Goal: Use online tool/utility: Utilize a website feature to perform a specific function

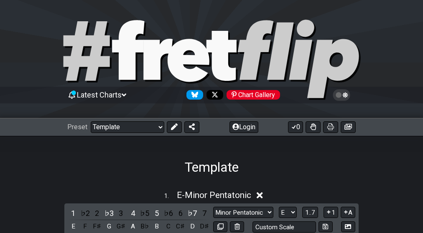
select select "/023149982225"
select select "E"
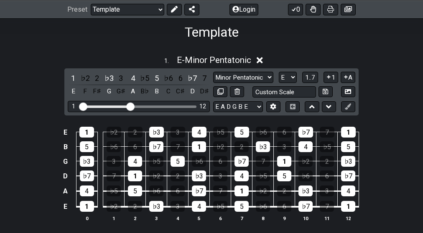
scroll to position [138, 0]
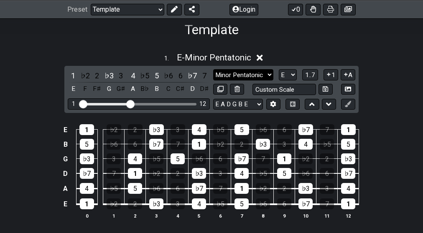
click at [235, 76] on select "Minor Pentatonic Root Minor Pentatonic Major Pentatonic Minor Blues Major Blues…" at bounding box center [243, 74] width 60 height 11
click at [213, 69] on select "Minor Pentatonic Root Minor Pentatonic Major Pentatonic Minor Blues Major Blues…" at bounding box center [243, 74] width 60 height 11
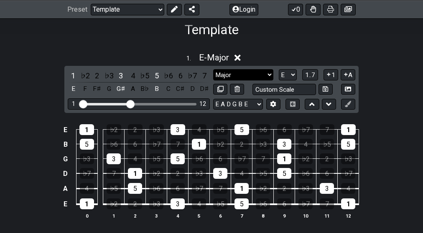
click at [248, 73] on select "Minor Pentatonic Root Minor Pentatonic Major Pentatonic Minor Blues Major Blues…" at bounding box center [243, 74] width 60 height 11
click at [213, 69] on select "Minor Pentatonic Root Minor Pentatonic Major Pentatonic Minor Blues Major Blues…" at bounding box center [243, 74] width 60 height 11
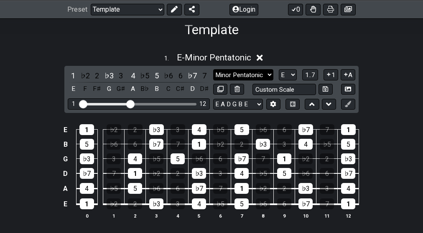
click at [226, 76] on select "Minor Pentatonic Root Minor Pentatonic Major Pentatonic Minor Blues Major Blues…" at bounding box center [243, 74] width 60 height 11
click at [213, 69] on select "Minor Pentatonic Root Minor Pentatonic Major Pentatonic Minor Blues Major Blues…" at bounding box center [243, 74] width 60 height 11
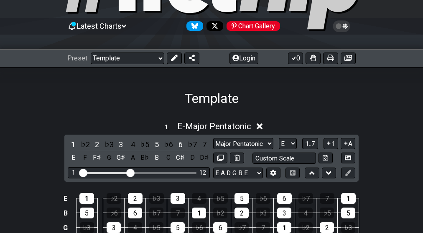
scroll to position [51, 0]
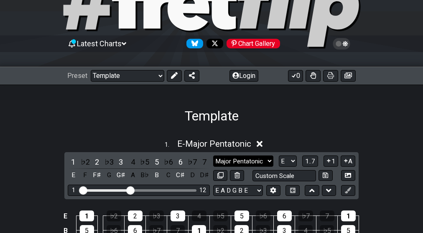
click at [231, 158] on select "Minor Pentatonic Root Minor Pentatonic Major Pentatonic Minor Blues Major Blues…" at bounding box center [243, 161] width 60 height 11
select select "Minor Pentatonic"
click at [213, 156] on select "Minor Pentatonic Root Minor Pentatonic Major Pentatonic Minor Blues Major Blues…" at bounding box center [243, 161] width 60 height 11
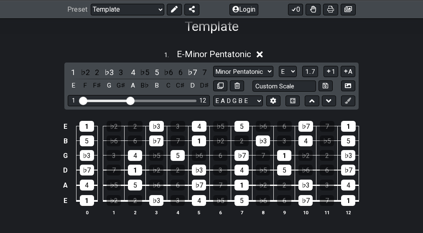
scroll to position [156, 0]
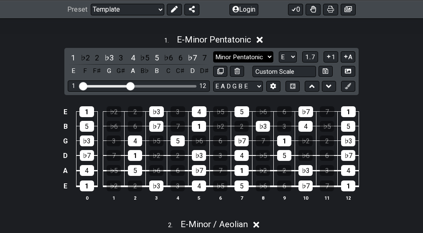
click at [251, 58] on select "Minor Pentatonic Root Minor Pentatonic Major Pentatonic Minor Blues Major Blues…" at bounding box center [243, 56] width 60 height 11
click at [290, 55] on select "A♭ A A♯ B♭ B C C♯ D♭ D D♯ E♭ E F F♯ G♭ G G♯" at bounding box center [288, 56] width 18 height 11
click at [247, 54] on select "Minor Pentatonic Root Minor Pentatonic Major Pentatonic Minor Blues Major Blues…" at bounding box center [243, 56] width 60 height 11
click at [42, 59] on div "1 . E - Minor Pentatonic 1 ♭2 2 ♭3 3 4 ♭5 5 ♭6 6 ♭7 7 E F F♯ G G♯ A B♭ B C C♯ D…" at bounding box center [211, 122] width 423 height 184
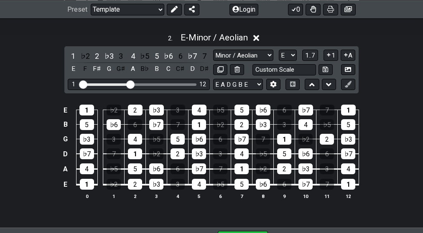
scroll to position [343, 0]
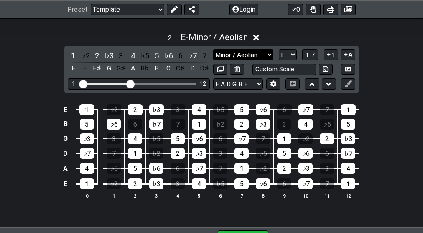
click at [225, 51] on select "Minor / Aeolian Root Minor Pentatonic Major Pentatonic Minor Blues Major Blues …" at bounding box center [243, 54] width 60 height 11
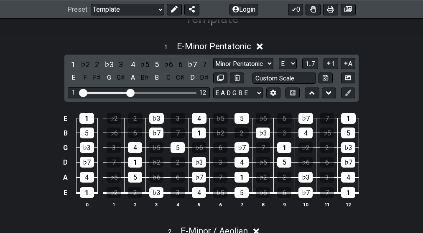
scroll to position [164, 0]
